Goal: Find specific page/section: Find specific page/section

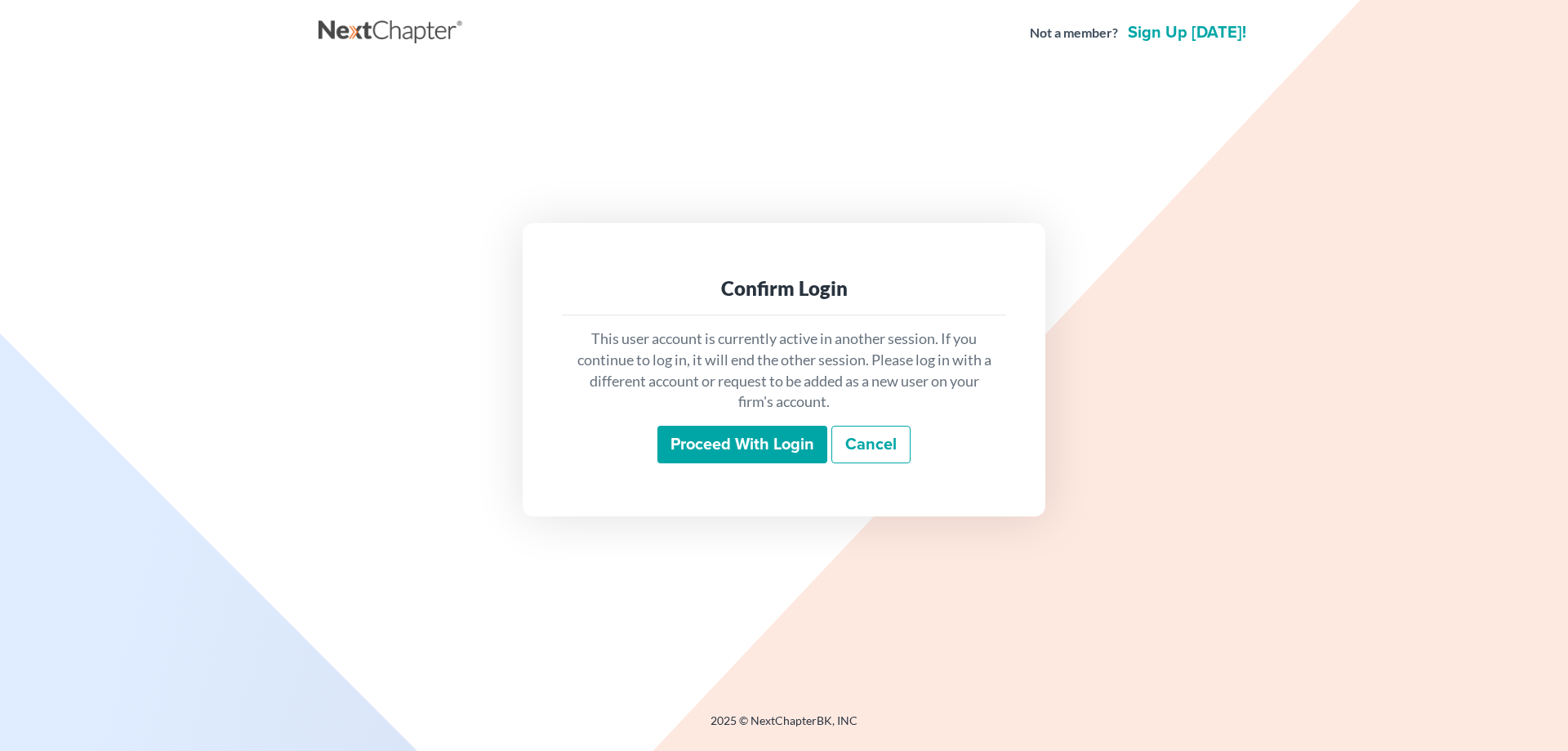
click at [707, 438] on input "Proceed with login" at bounding box center [742, 444] width 170 height 37
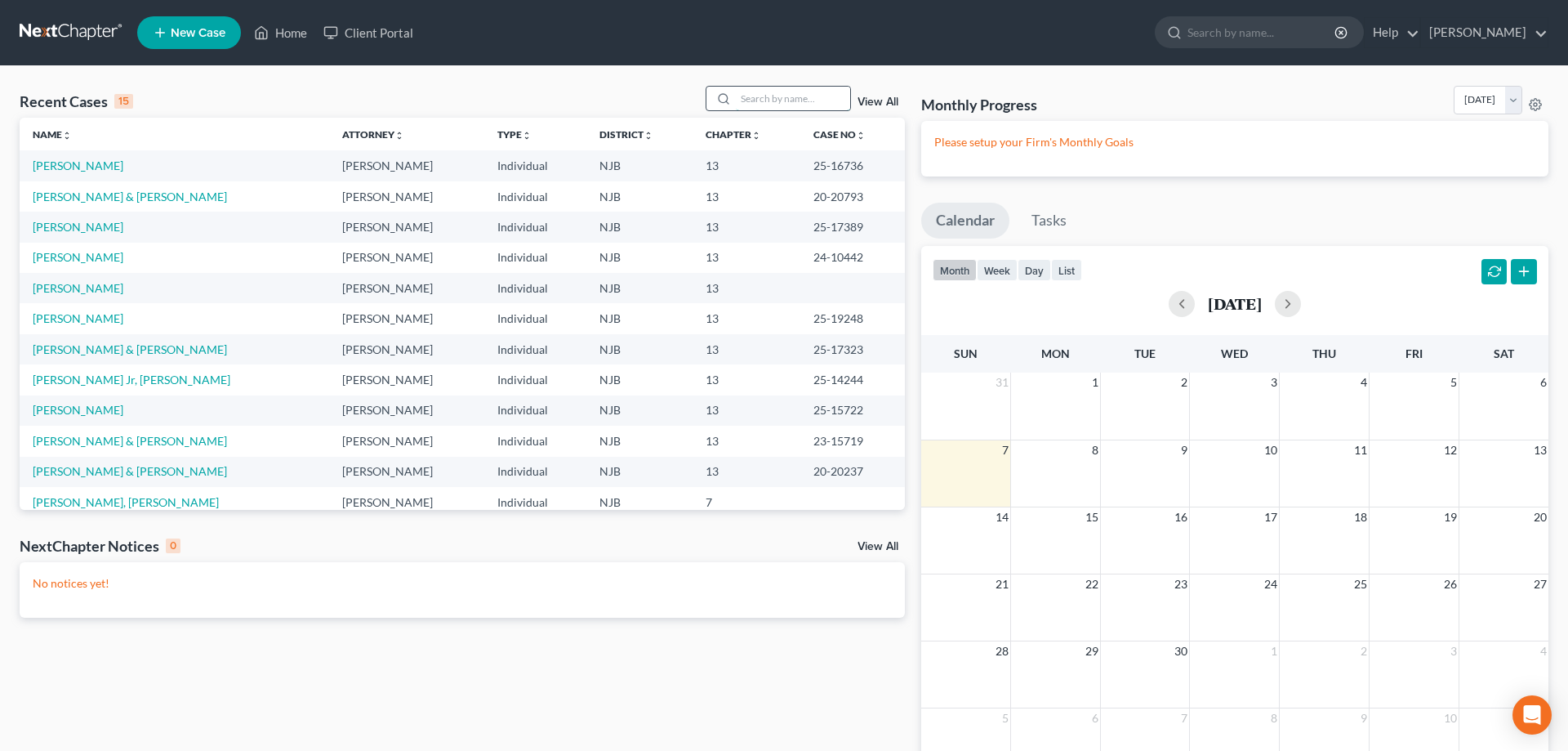
click at [759, 97] on input "search" at bounding box center [792, 98] width 114 height 24
type input "[PERSON_NAME]"
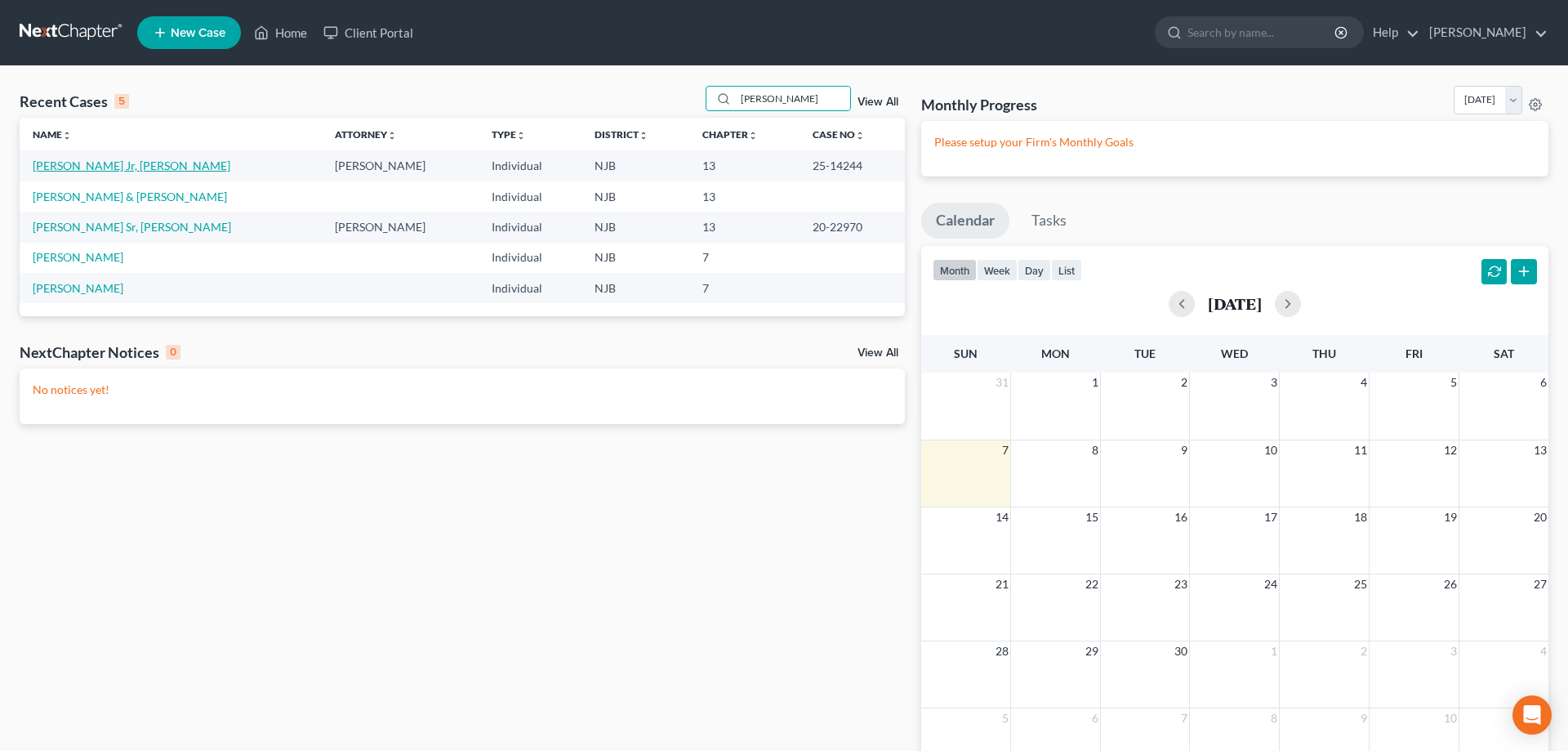
click at [69, 164] on link "[PERSON_NAME] Jr, [PERSON_NAME]" at bounding box center [131, 165] width 197 height 14
